Goal: Navigation & Orientation: Find specific page/section

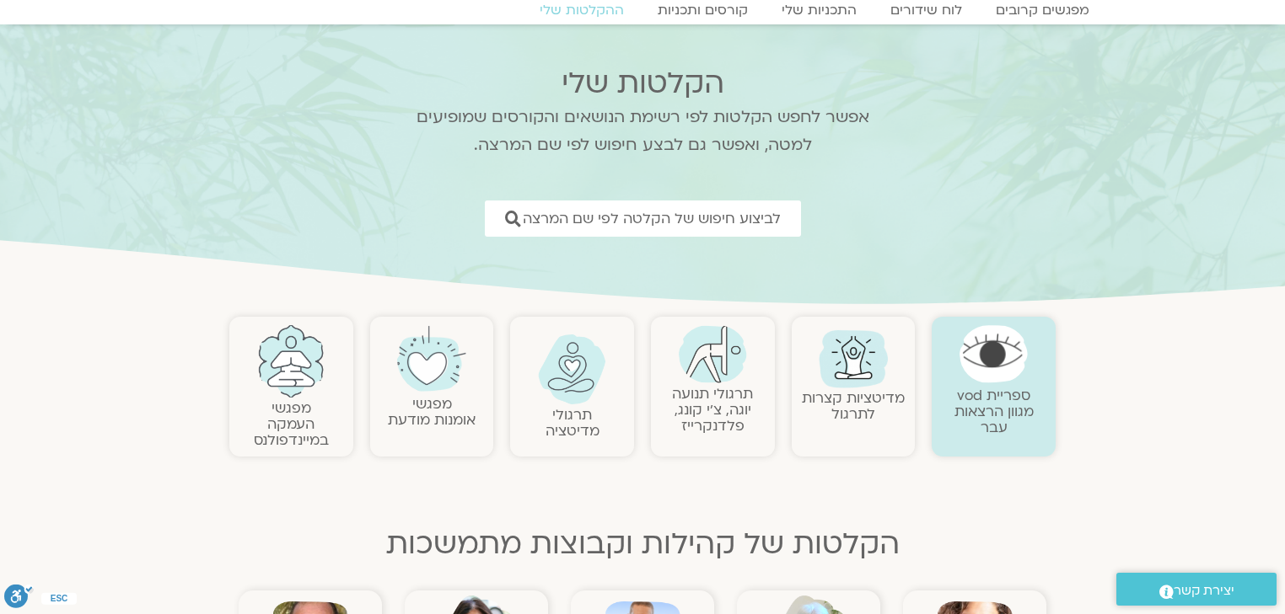
scroll to position [67, 0]
click at [848, 357] on img at bounding box center [853, 358] width 81 height 81
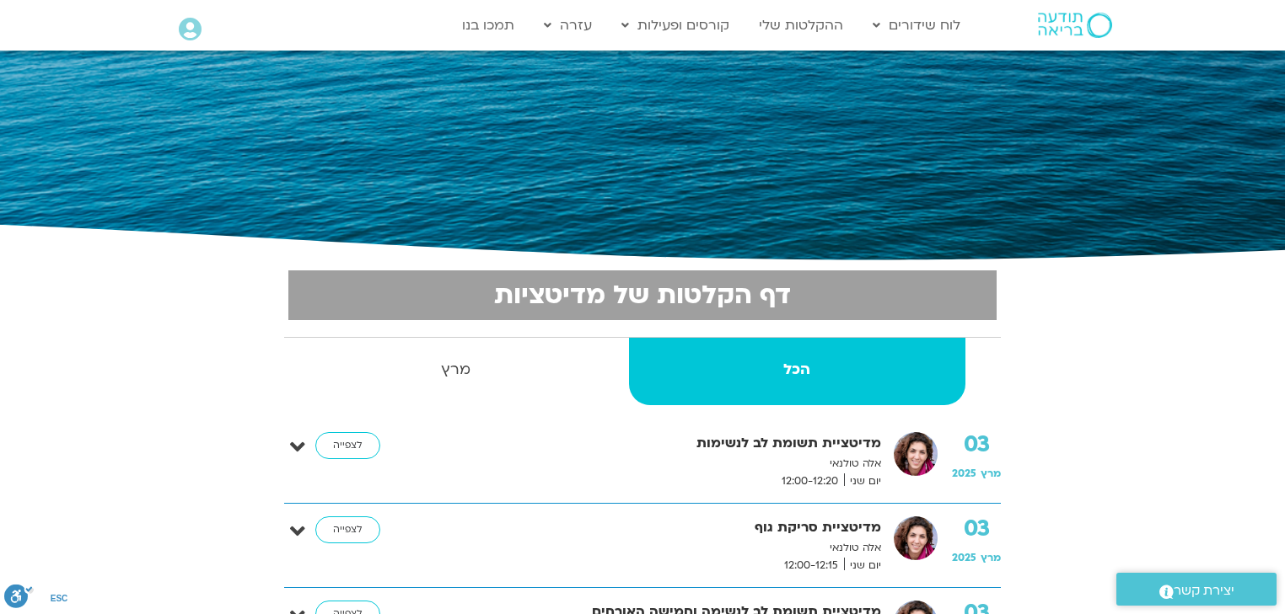
scroll to position [135, 0]
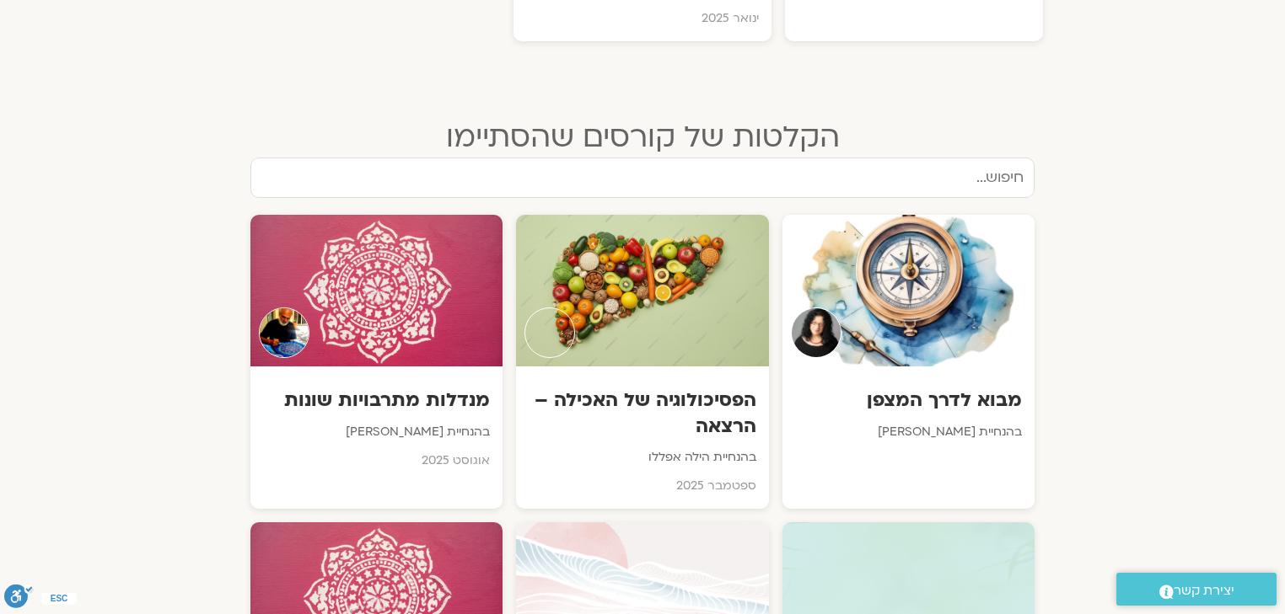
scroll to position [2214, 0]
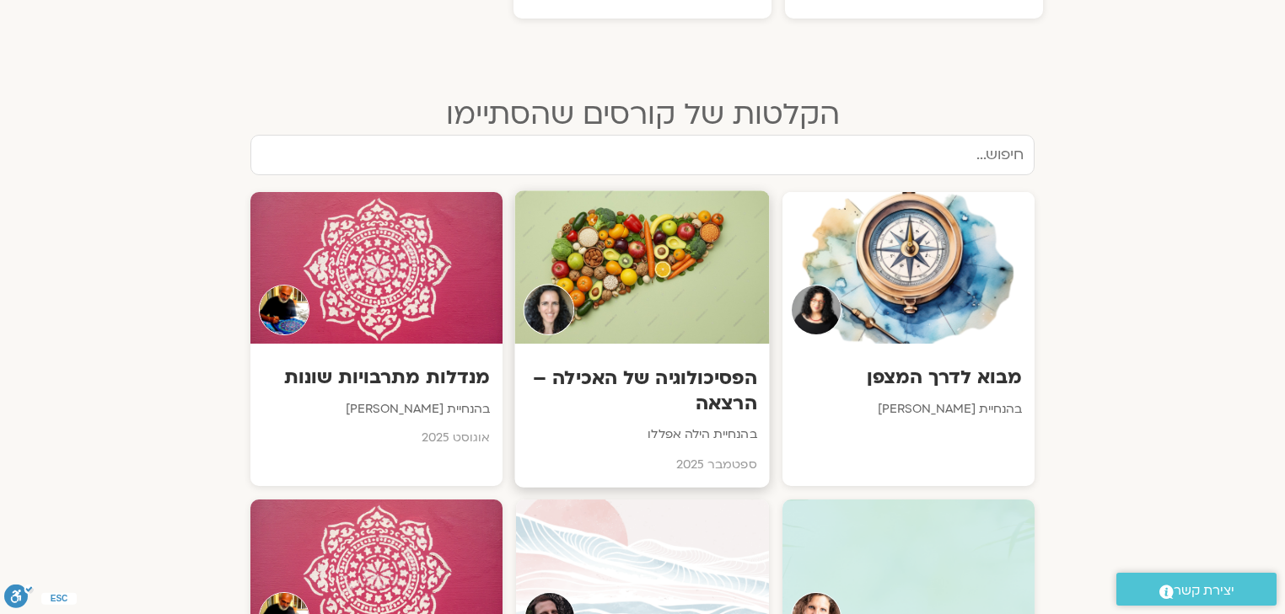
click at [689, 366] on h3 "הפסיכולוגיה של האכילה – הרצאה" at bounding box center [642, 391] width 229 height 51
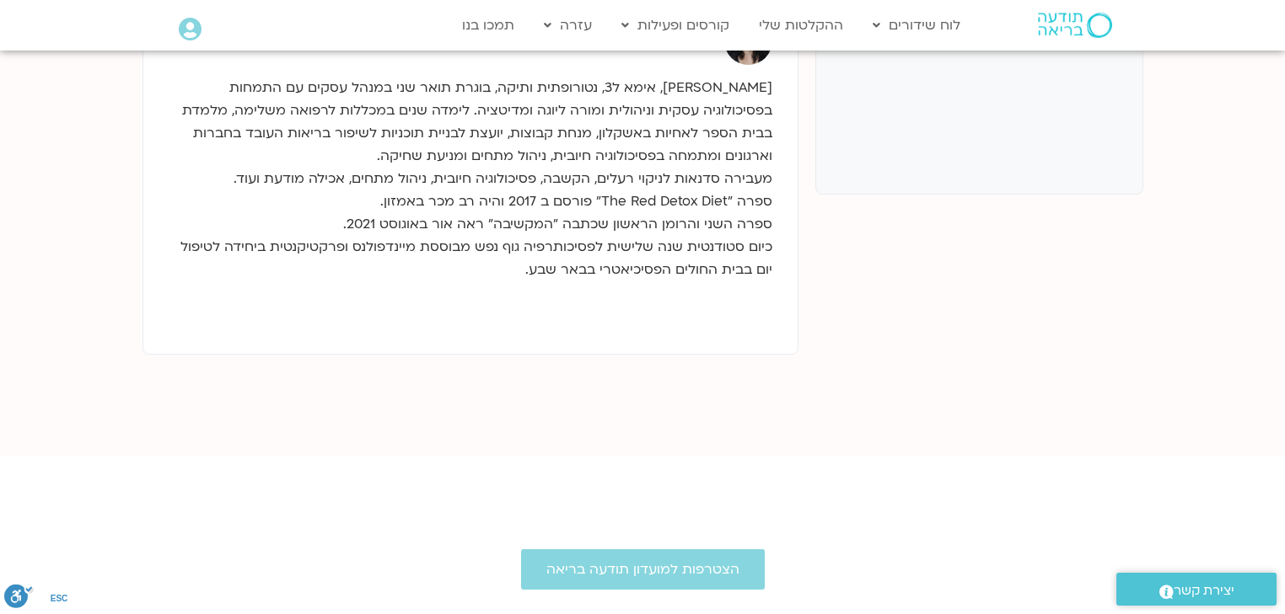
scroll to position [674, 0]
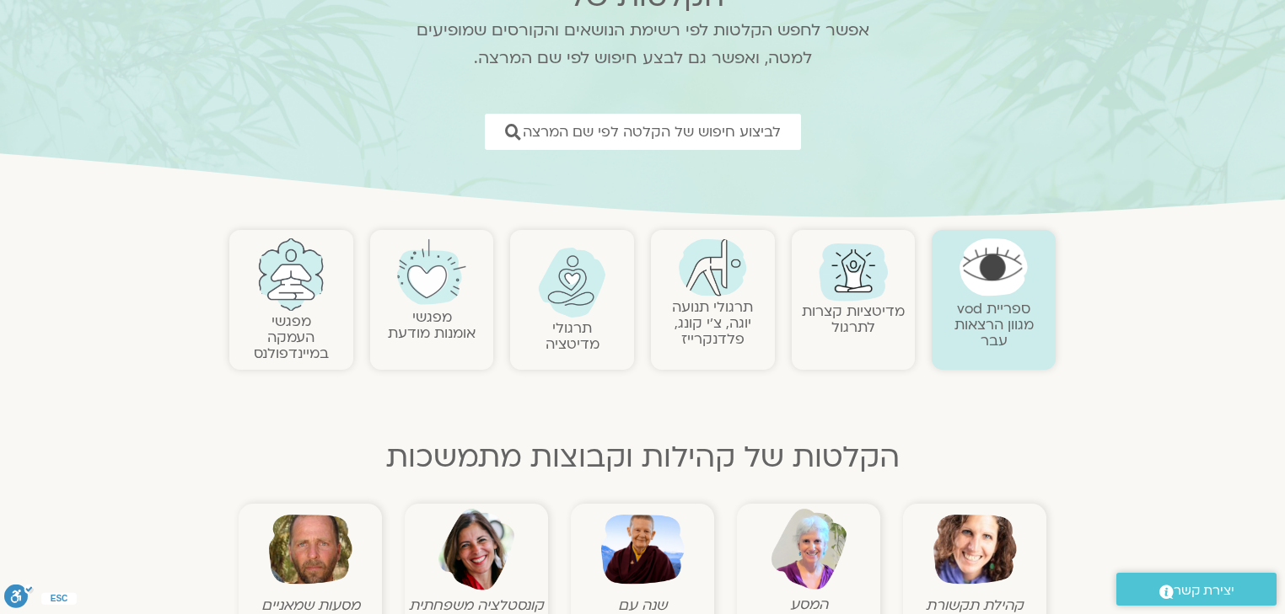
scroll to position [56, 0]
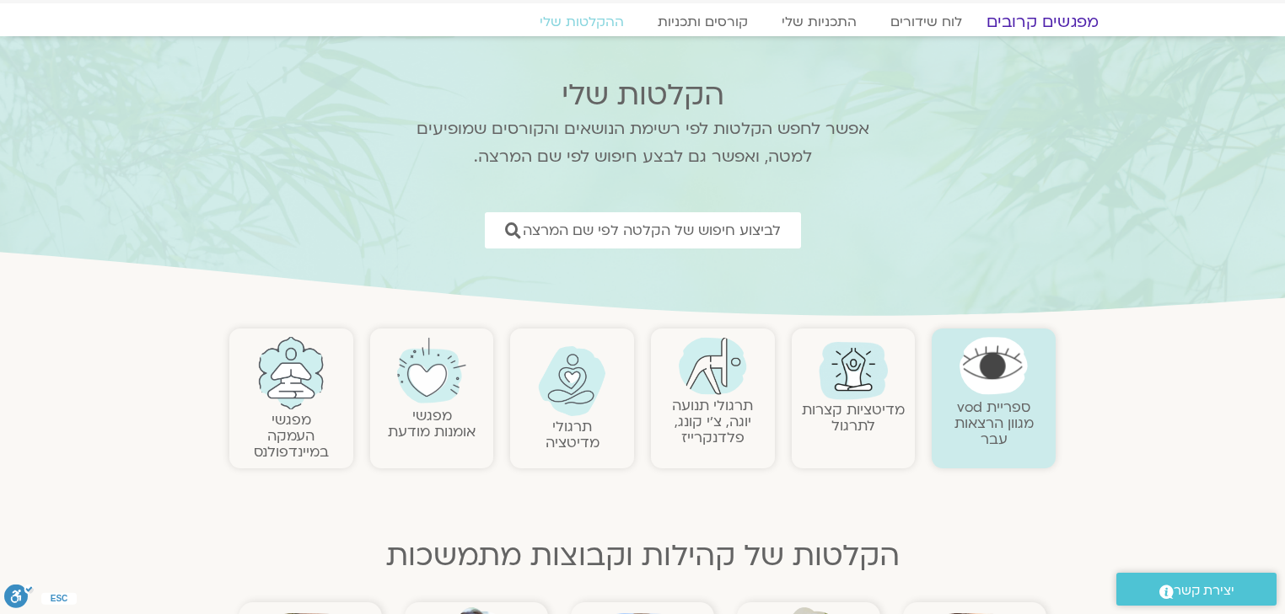
click at [1070, 26] on link "מפגשים קרובים" at bounding box center [1042, 22] width 153 height 20
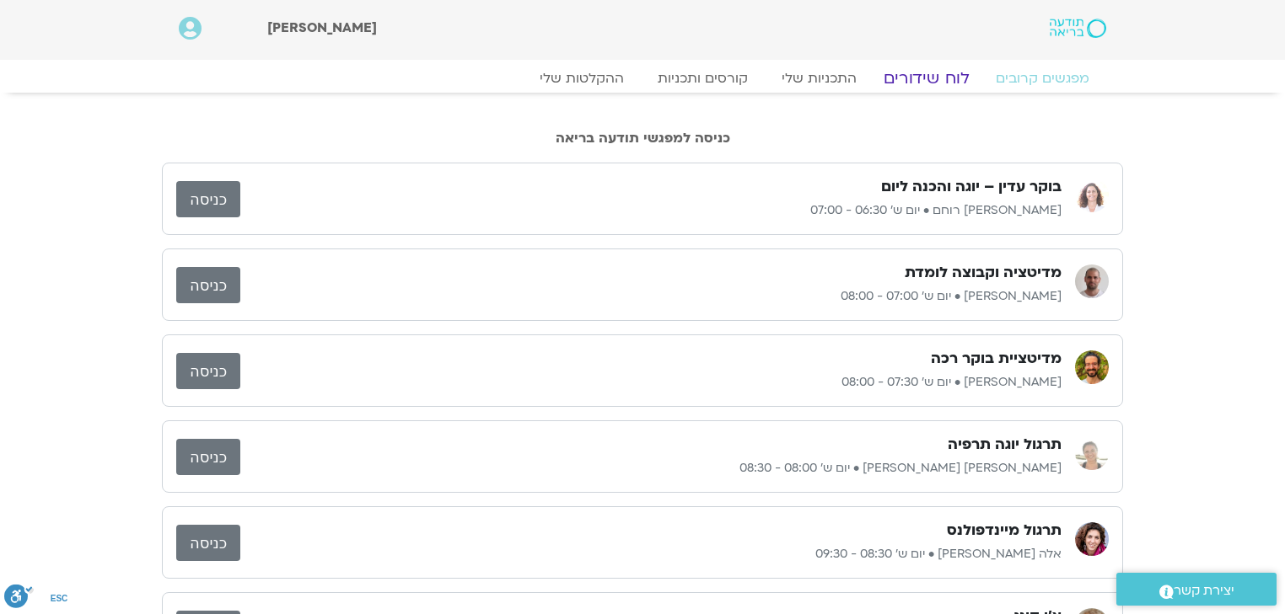
click at [931, 79] on link "לוח שידורים" at bounding box center [926, 78] width 126 height 20
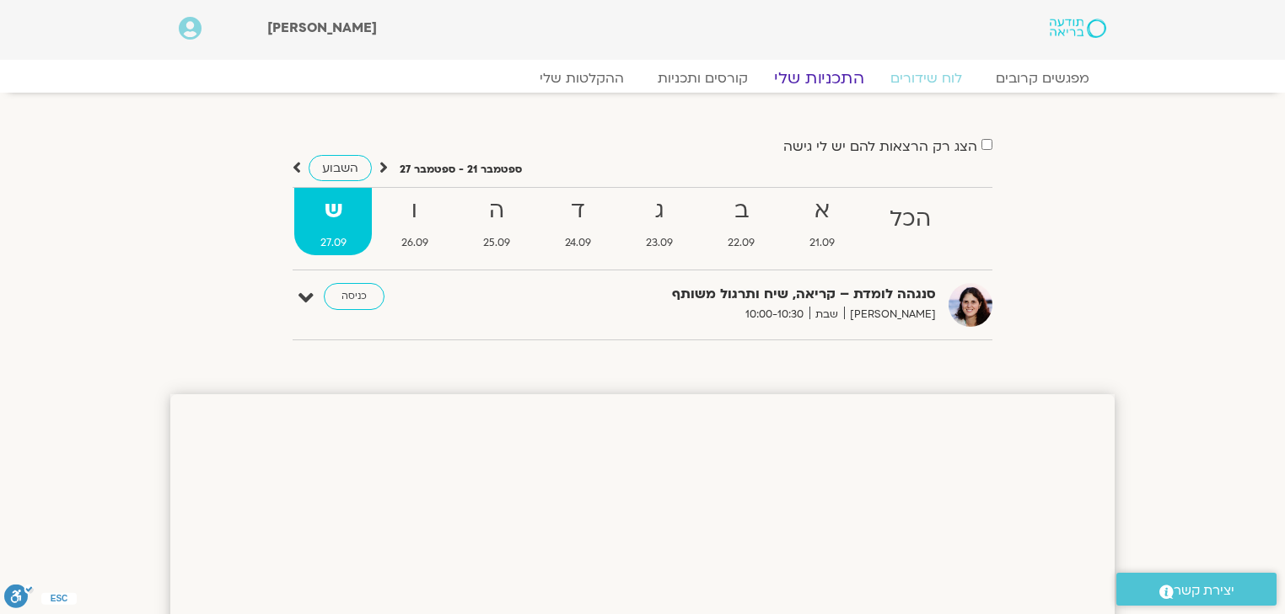
click at [831, 80] on link "התכניות שלי" at bounding box center [819, 78] width 131 height 20
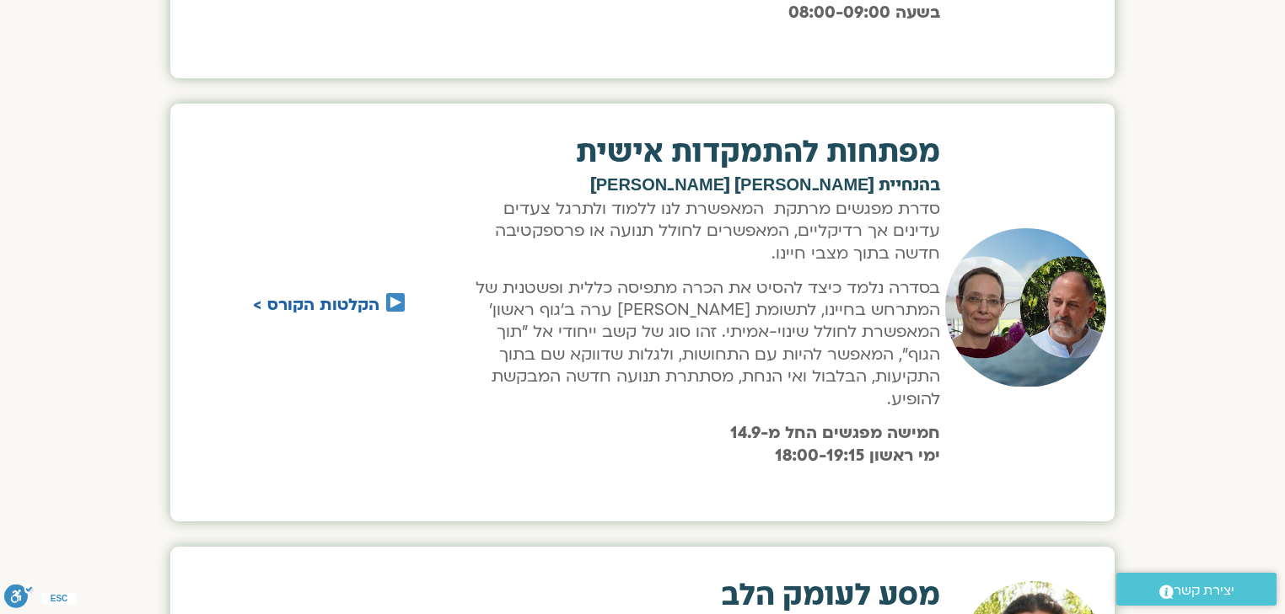
scroll to position [1686, 0]
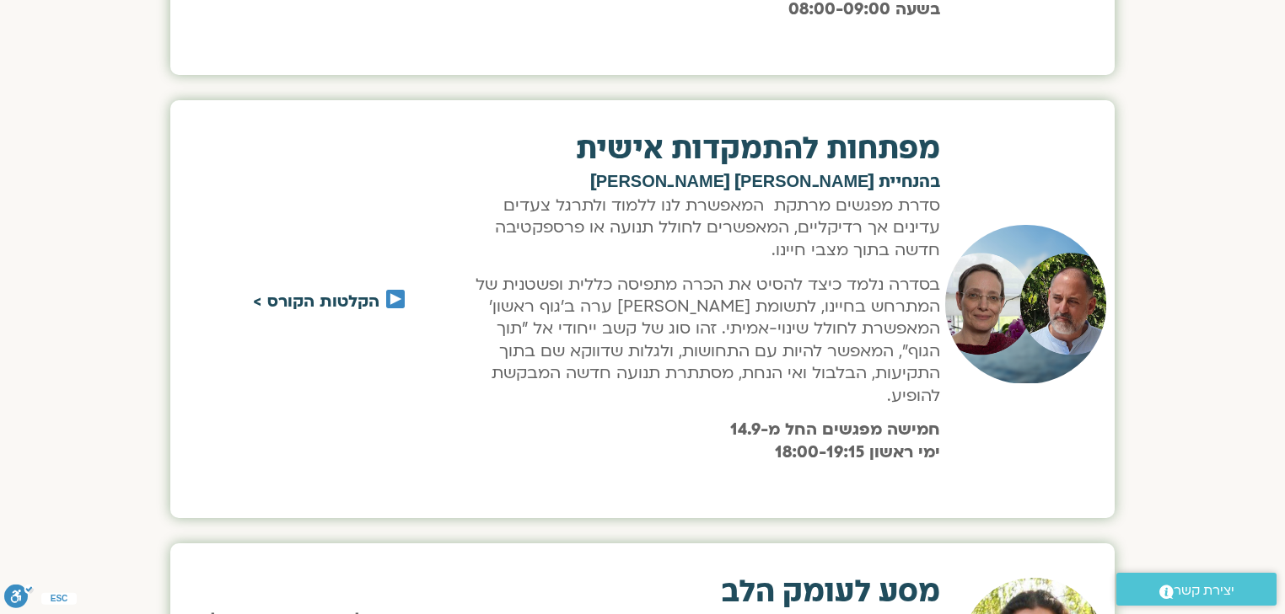
click at [349, 291] on link "הקלטות הקורס >" at bounding box center [316, 302] width 126 height 22
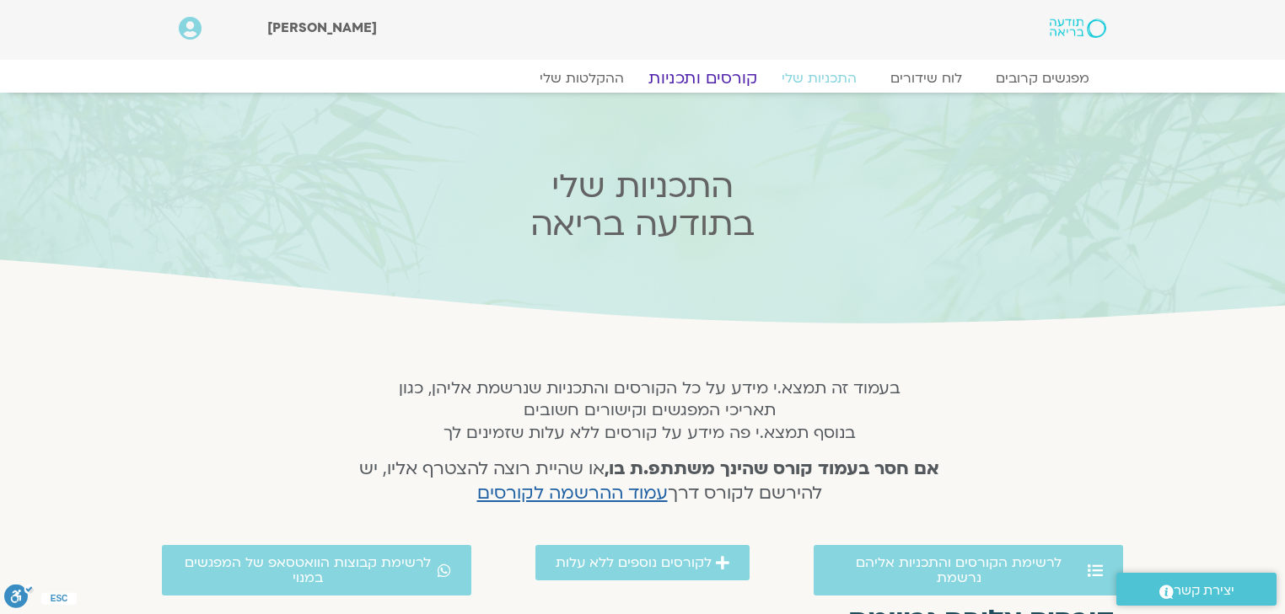
click at [711, 78] on link "קורסים ותכניות" at bounding box center [702, 78] width 148 height 20
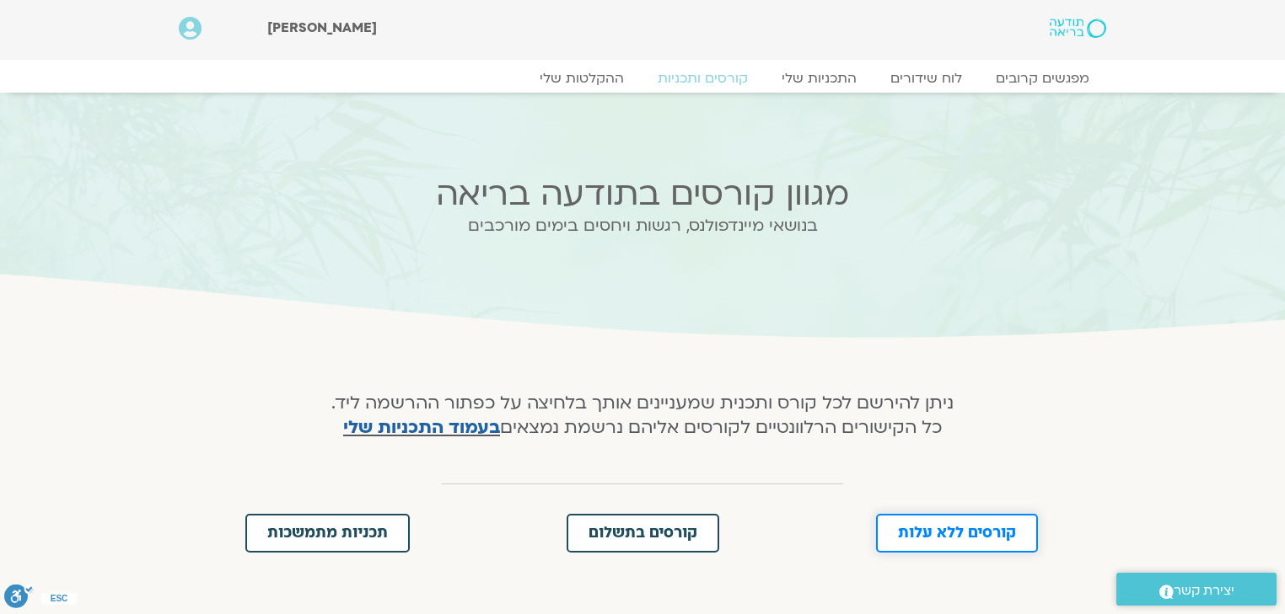
click at [975, 536] on span "קורסים ללא עלות" at bounding box center [957, 533] width 118 height 15
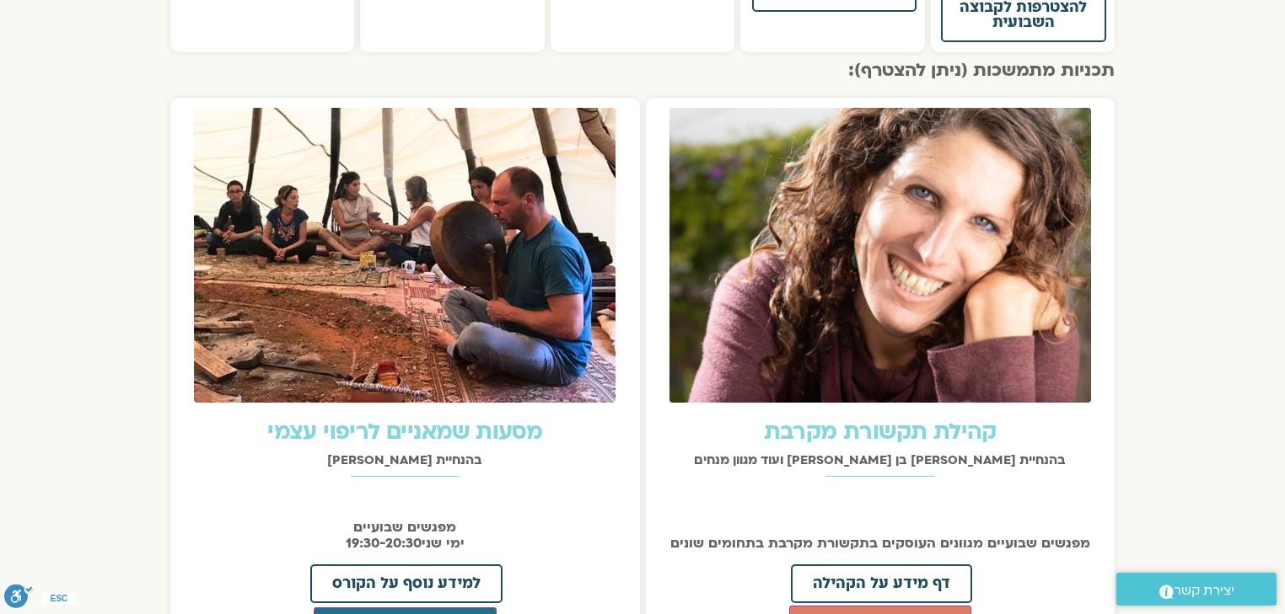
scroll to position [1799, 0]
